Goal: Information Seeking & Learning: Learn about a topic

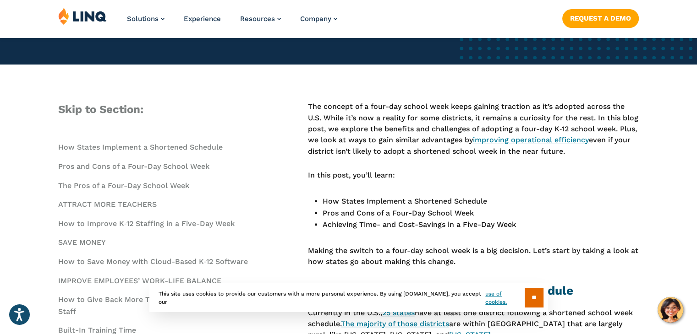
scroll to position [267, 0]
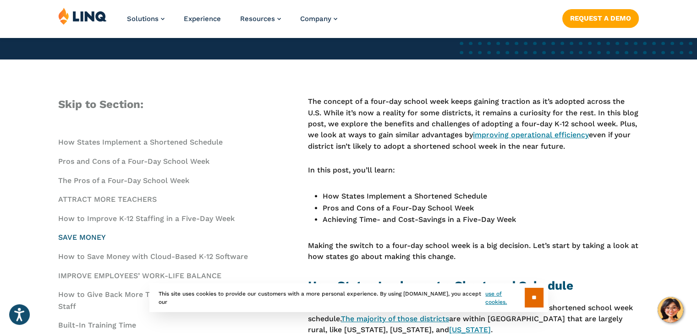
click at [87, 238] on link "SAVE MONEY" at bounding box center [82, 237] width 48 height 9
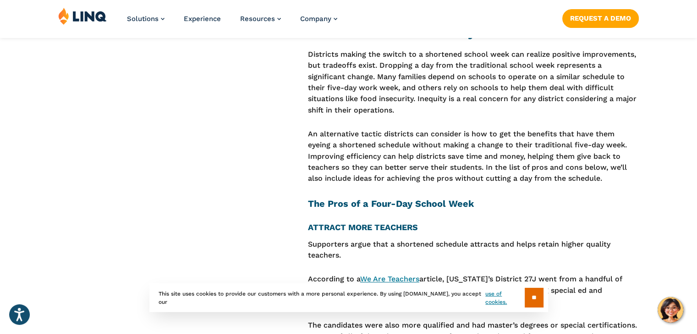
scroll to position [1458, 0]
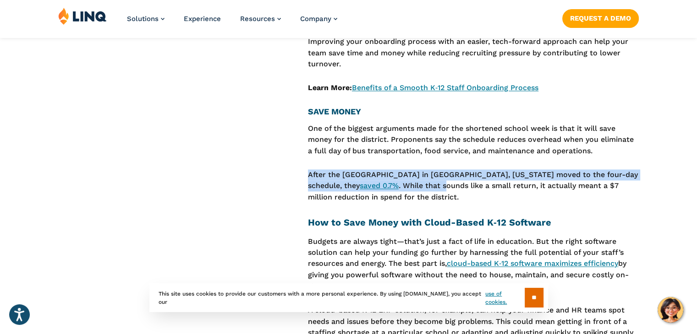
drag, startPoint x: 309, startPoint y: 165, endPoint x: 448, endPoint y: 173, distance: 139.0
click at [448, 173] on p "After the [GEOGRAPHIC_DATA] in [GEOGRAPHIC_DATA], [US_STATE] moved to the four-…" at bounding box center [473, 185] width 331 height 33
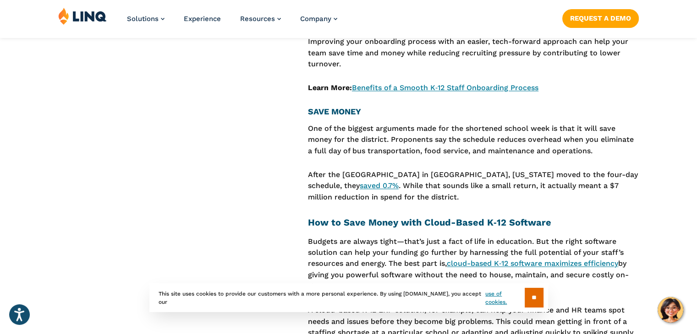
click at [481, 186] on p "After the [GEOGRAPHIC_DATA] in [GEOGRAPHIC_DATA], [US_STATE] moved to the four-…" at bounding box center [473, 185] width 331 height 33
drag, startPoint x: 308, startPoint y: 164, endPoint x: 572, endPoint y: 184, distance: 264.6
click at [572, 184] on p "After the [GEOGRAPHIC_DATA] in [GEOGRAPHIC_DATA], [US_STATE] moved to the four-…" at bounding box center [473, 185] width 331 height 33
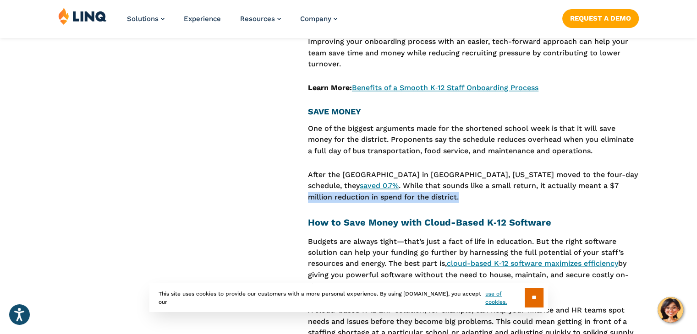
drag, startPoint x: 459, startPoint y: 189, endPoint x: 308, endPoint y: 183, distance: 151.3
click at [308, 183] on p "After the [GEOGRAPHIC_DATA] in [GEOGRAPHIC_DATA], [US_STATE] moved to the four-…" at bounding box center [473, 185] width 331 height 33
click at [306, 180] on div "Skip to Section: How States Implement a Shortened Schedule Pros and Cons of a F…" at bounding box center [348, 163] width 697 height 2516
drag, startPoint x: 308, startPoint y: 165, endPoint x: 475, endPoint y: 187, distance: 168.7
click at [475, 187] on p "After the [GEOGRAPHIC_DATA] in [GEOGRAPHIC_DATA], [US_STATE] moved to the four-…" at bounding box center [473, 185] width 331 height 33
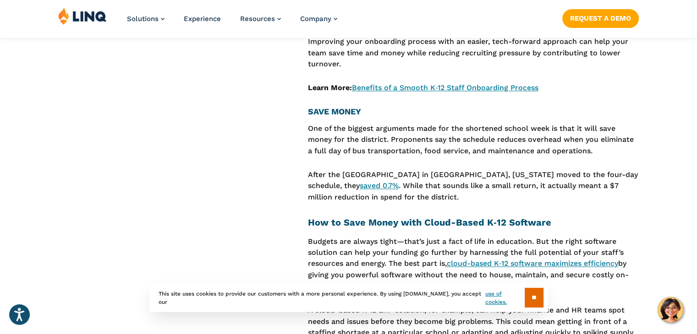
copy p "After the [GEOGRAPHIC_DATA] in [GEOGRAPHIC_DATA], [US_STATE] moved to the four-…"
